Goal: Transaction & Acquisition: Download file/media

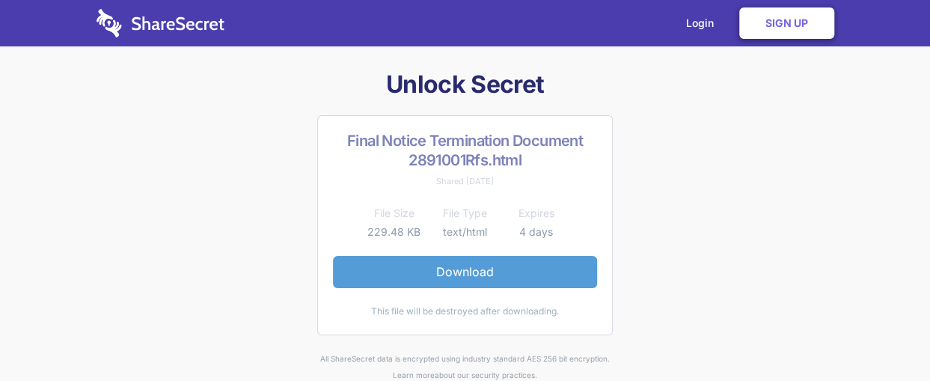
click at [432, 275] on link "Download" at bounding box center [465, 271] width 264 height 31
